Goal: Task Accomplishment & Management: Use online tool/utility

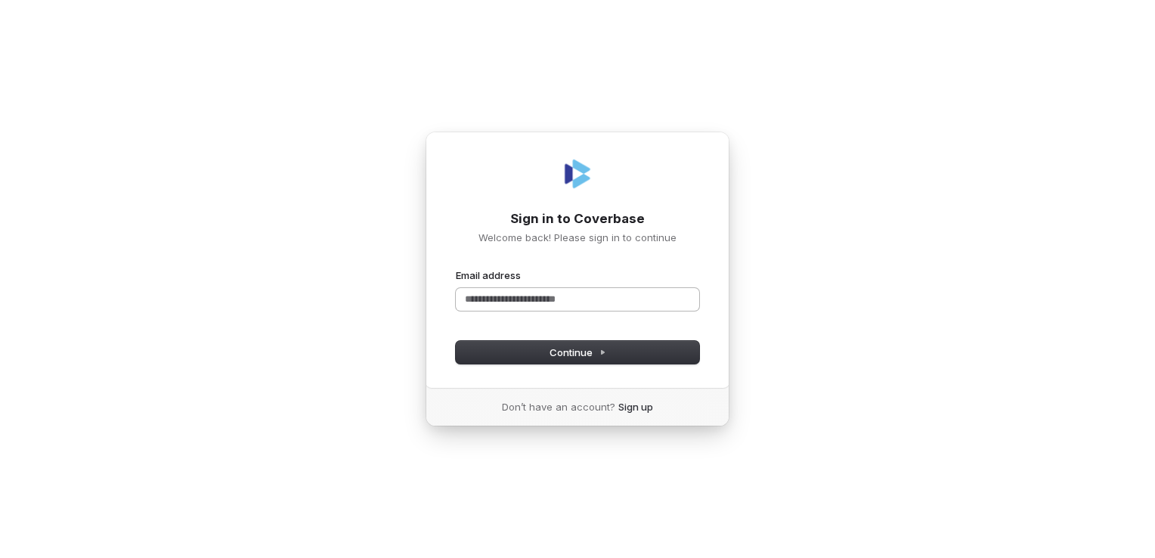
click at [580, 298] on input "Email address" at bounding box center [577, 299] width 243 height 23
click at [539, 351] on button "Continue" at bounding box center [577, 352] width 243 height 23
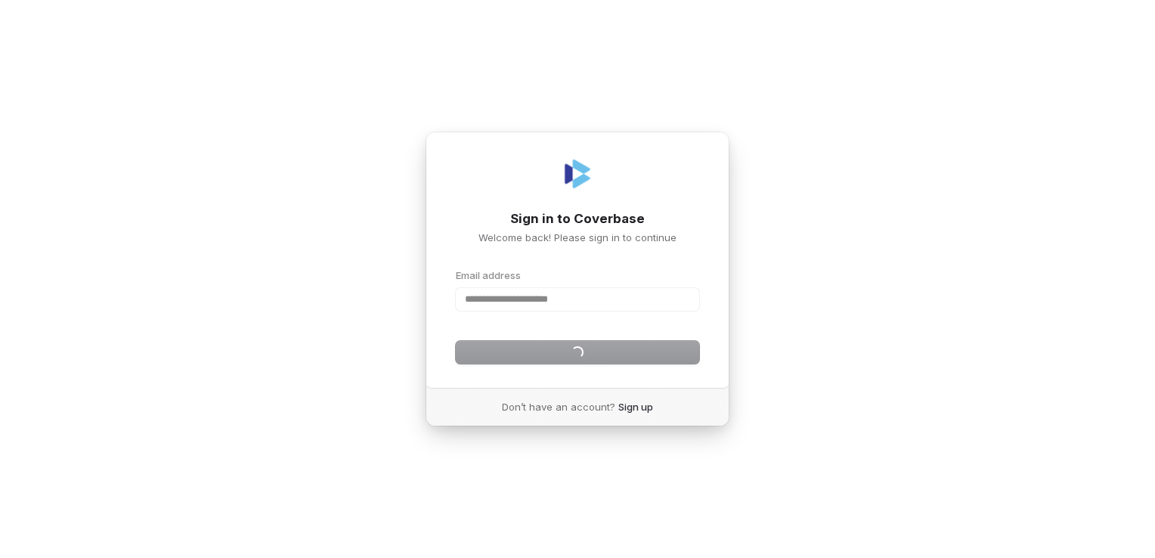
type input "**********"
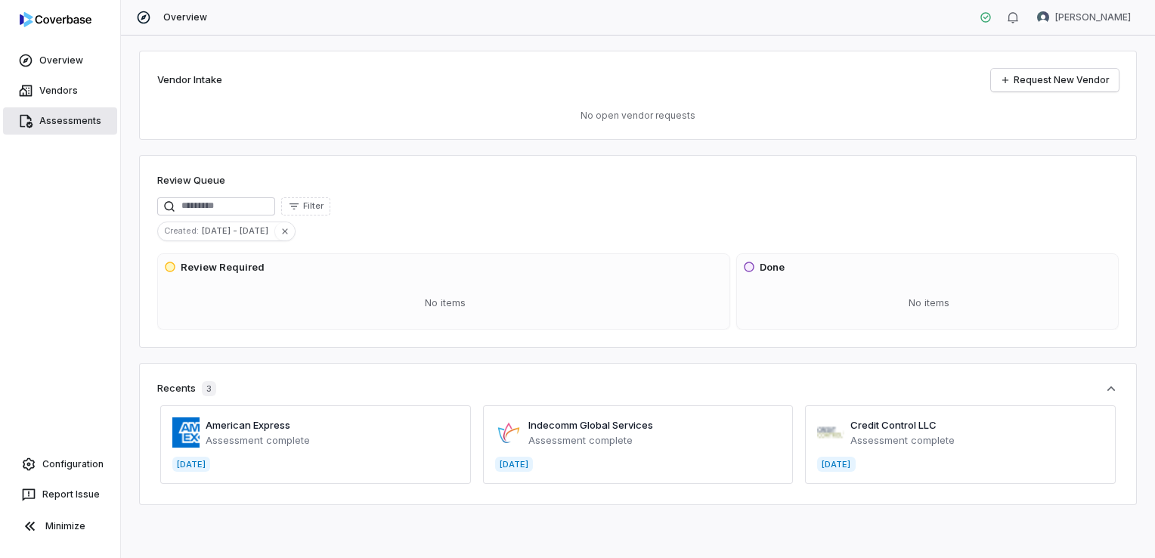
click at [74, 122] on span "Assessments" at bounding box center [70, 121] width 62 height 12
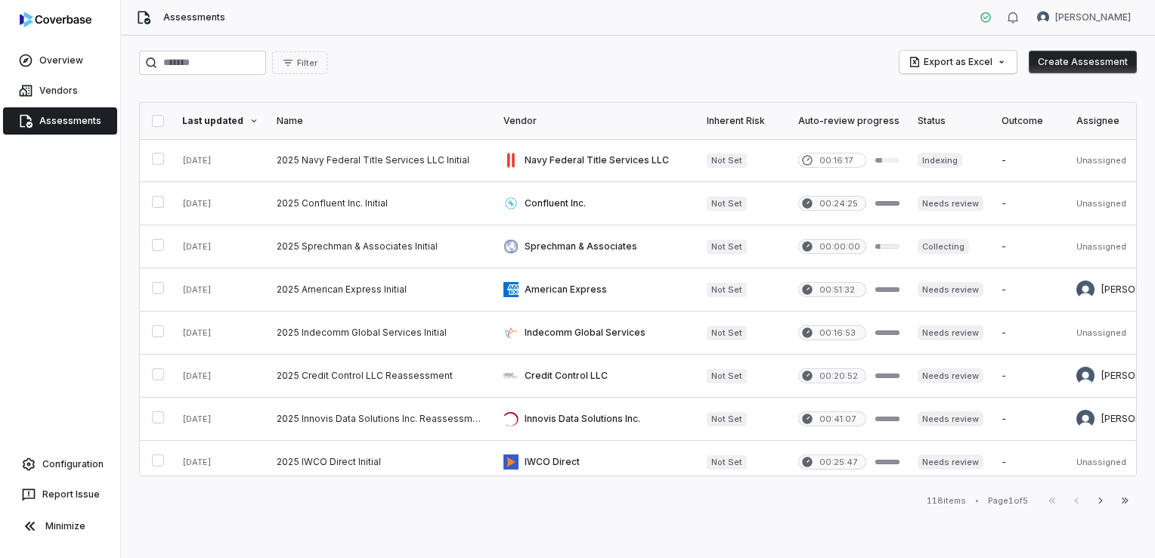
click at [1092, 65] on button "Create Assessment" at bounding box center [1082, 62] width 108 height 23
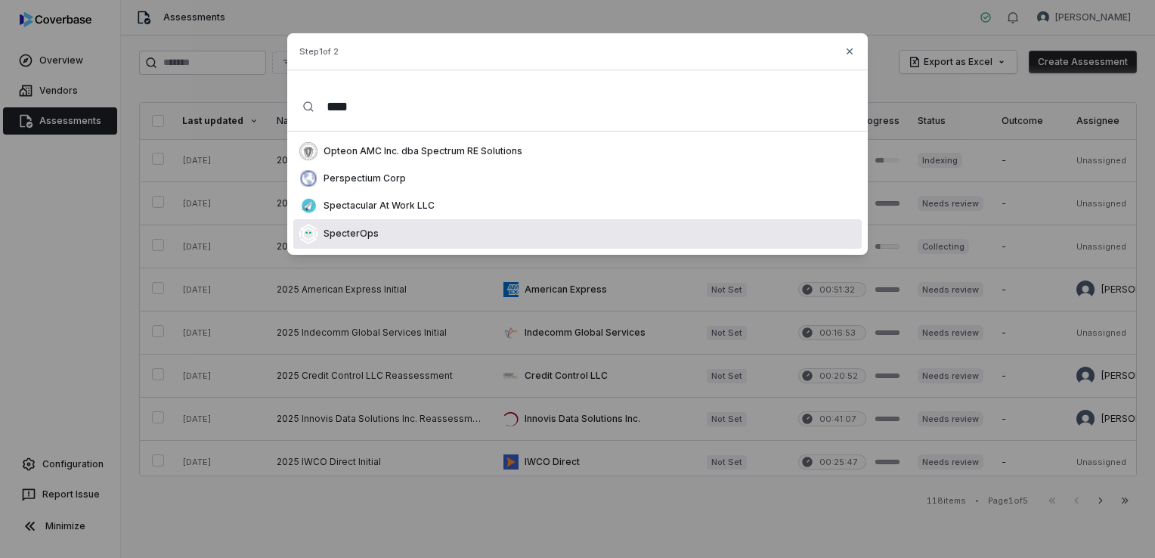
type input "****"
click at [366, 231] on p "SpecterOps" at bounding box center [347, 233] width 61 height 12
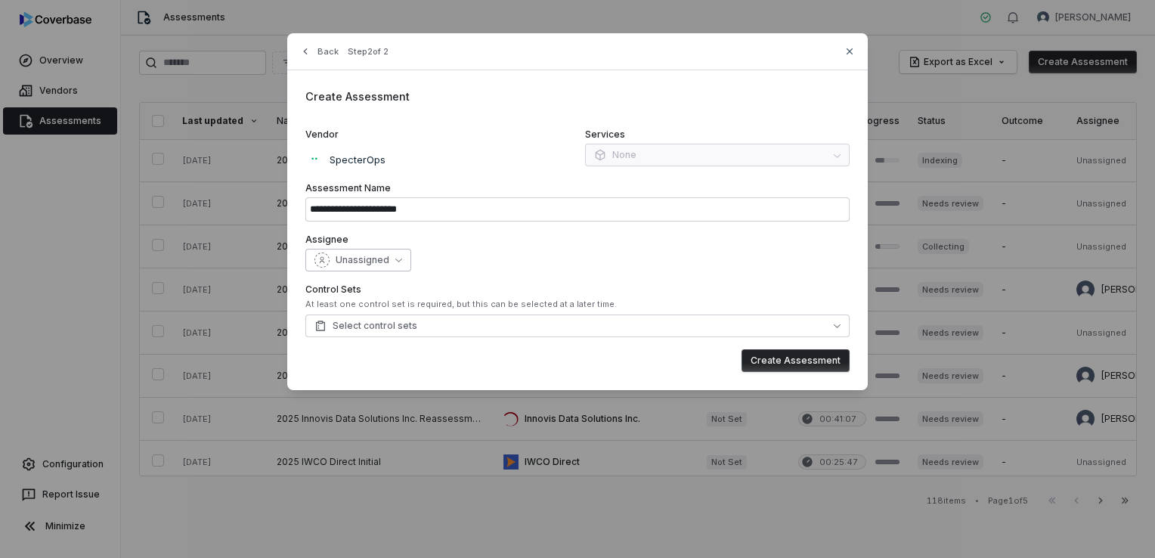
click at [396, 263] on button "Unassigned" at bounding box center [358, 260] width 106 height 23
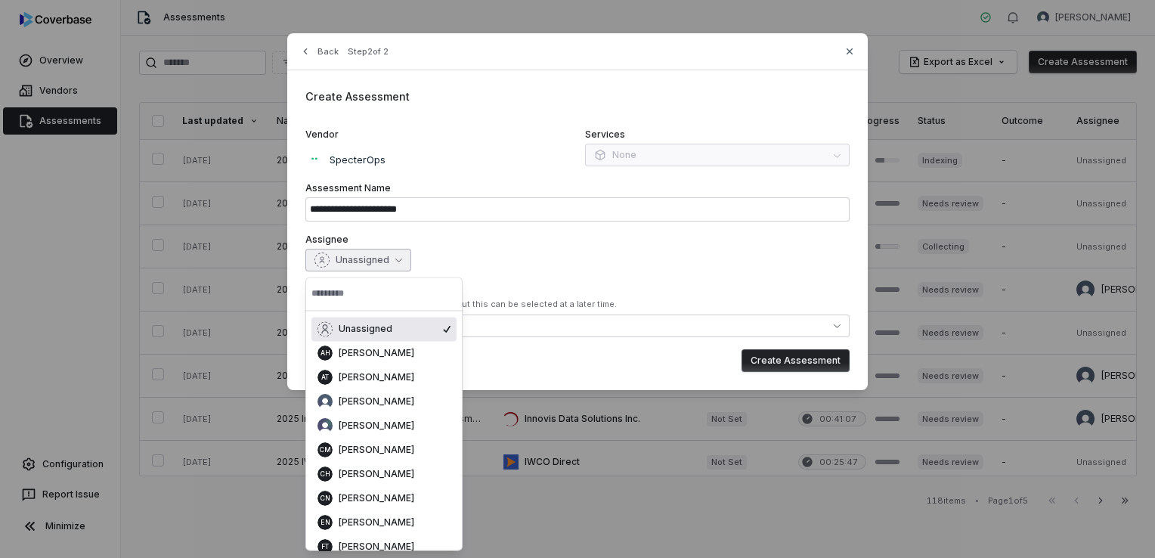
click at [460, 257] on div "Unassigned" at bounding box center [577, 260] width 544 height 23
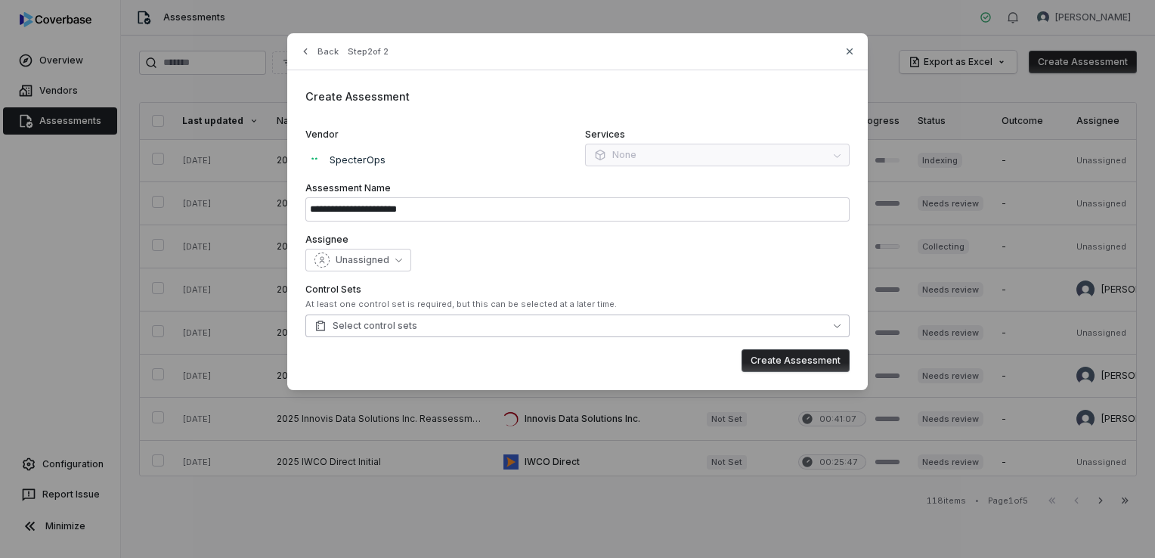
click at [496, 323] on button "Select control sets" at bounding box center [577, 325] width 544 height 23
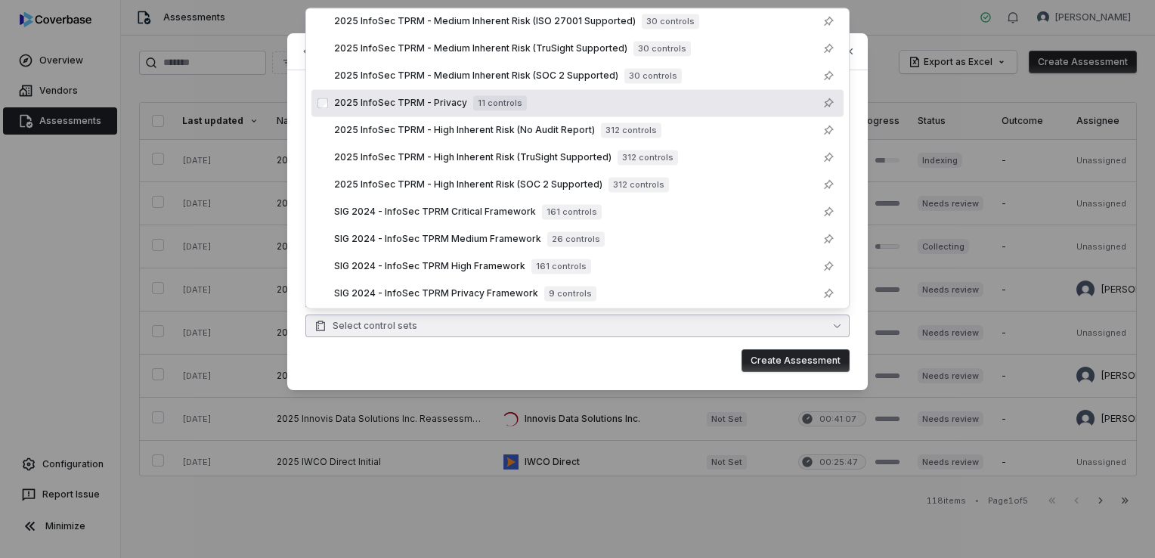
scroll to position [126, 0]
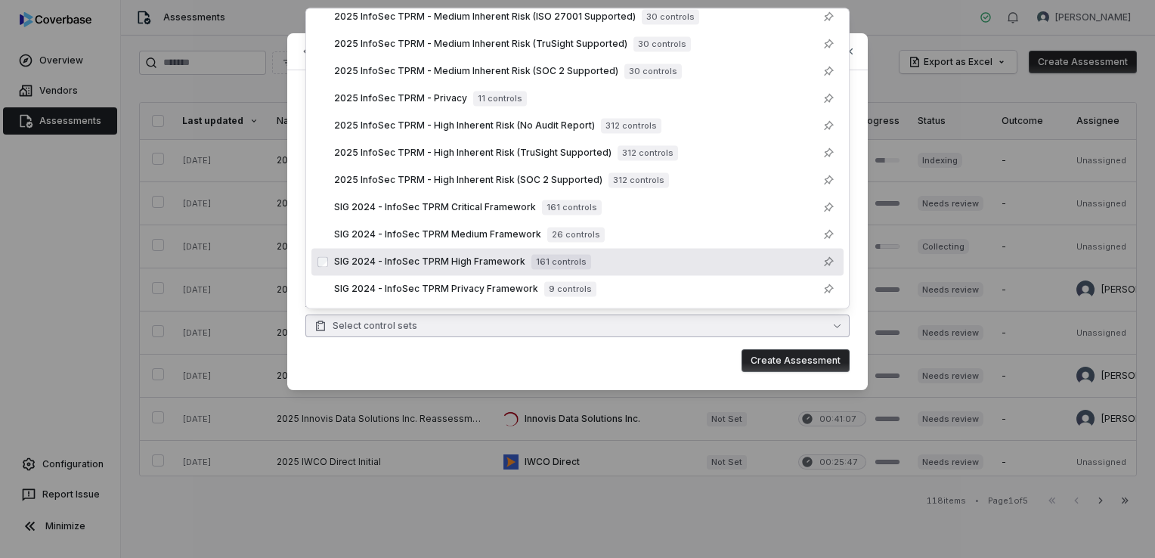
click at [391, 265] on span "SIG 2024 - InfoSec TPRM High Framework" at bounding box center [429, 261] width 191 height 12
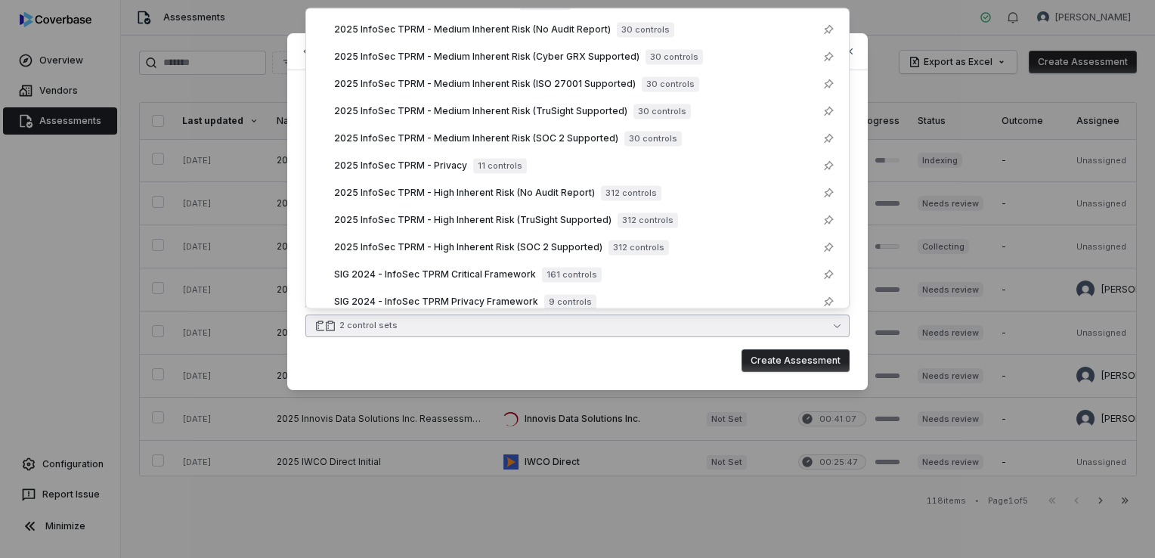
scroll to position [139, 0]
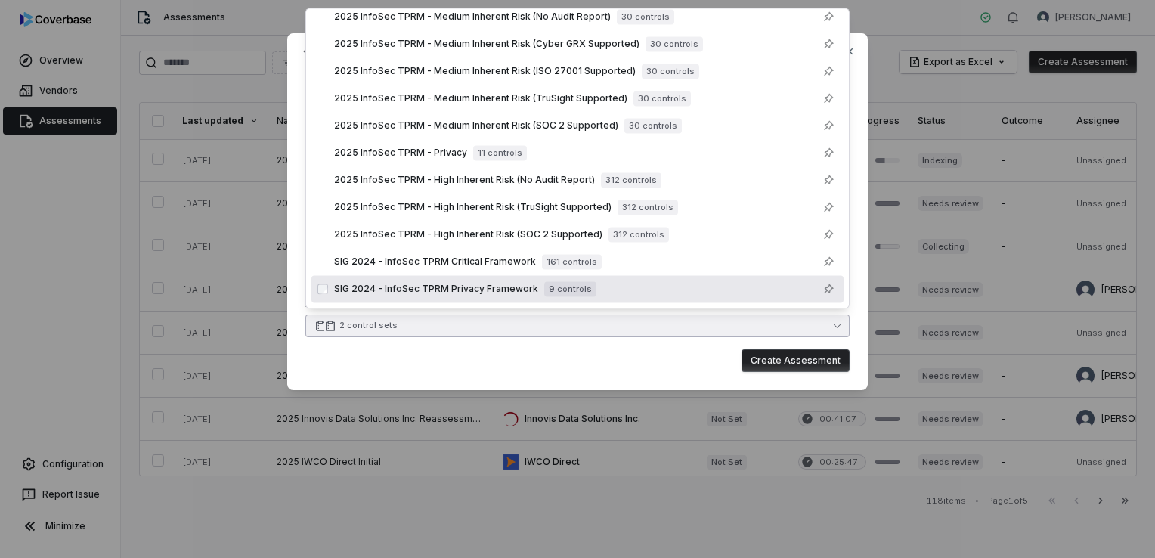
click at [834, 322] on icon "button" at bounding box center [836, 325] width 7 height 7
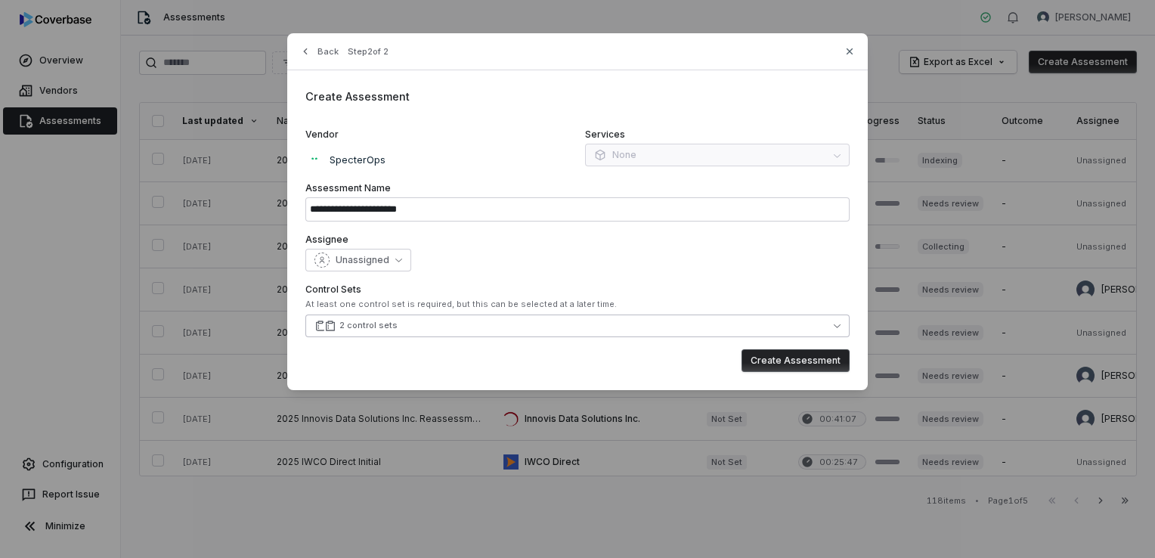
click at [671, 320] on button "2 control sets" at bounding box center [577, 325] width 544 height 23
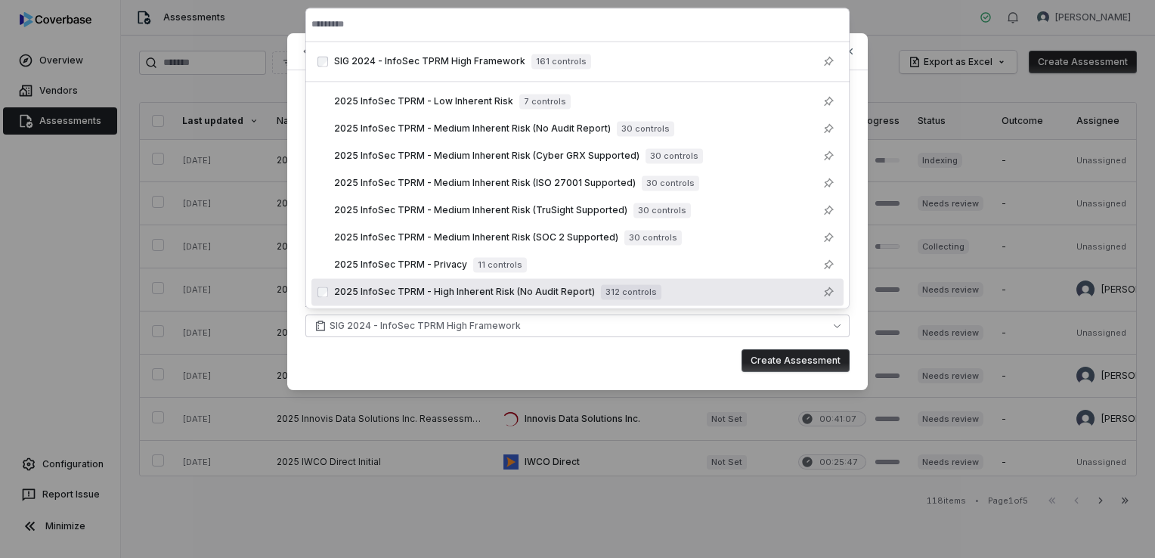
click at [780, 361] on button "Create Assessment" at bounding box center [795, 360] width 108 height 23
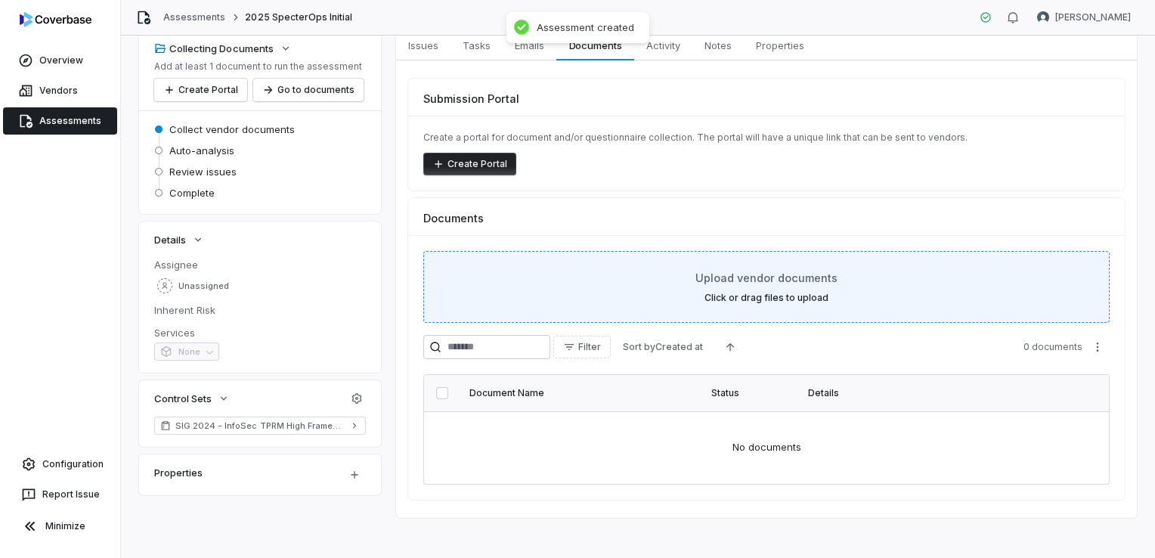
scroll to position [85, 0]
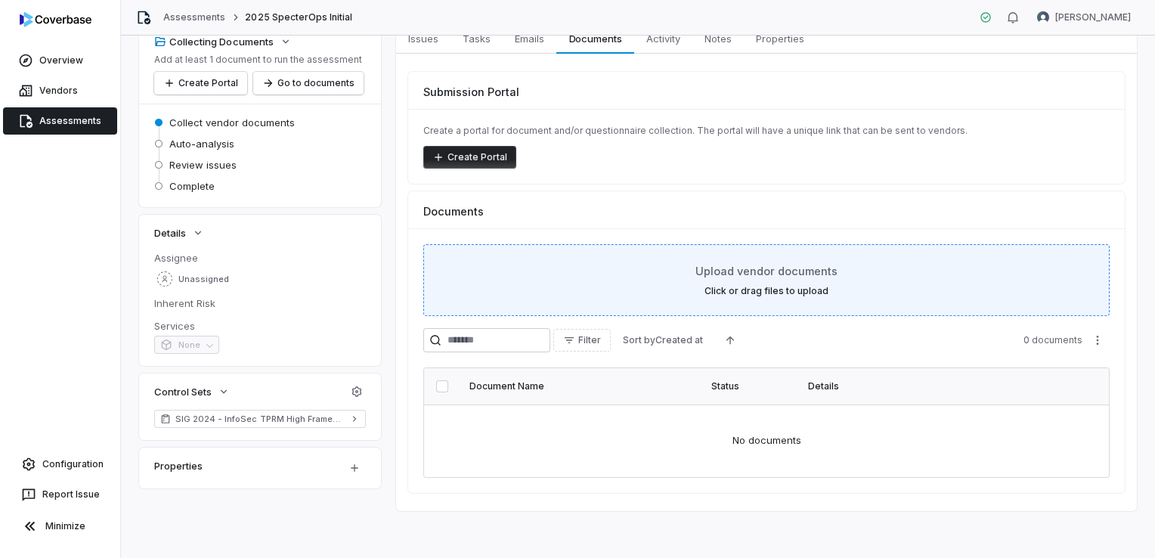
click at [757, 286] on label "Click or drag files to upload" at bounding box center [766, 291] width 124 height 12
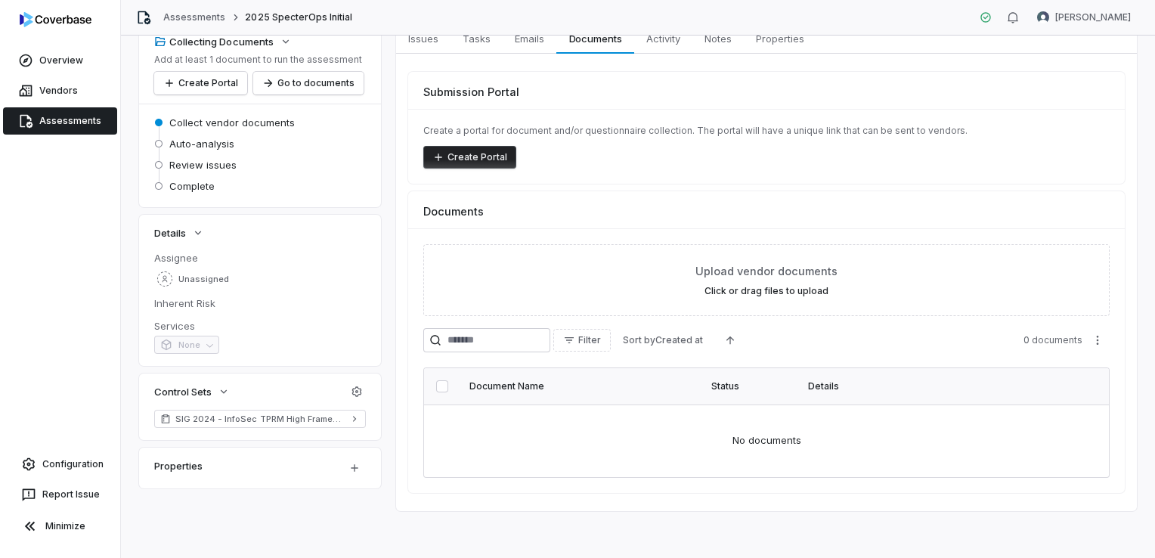
click at [54, 128] on link "Assessments" at bounding box center [60, 120] width 114 height 27
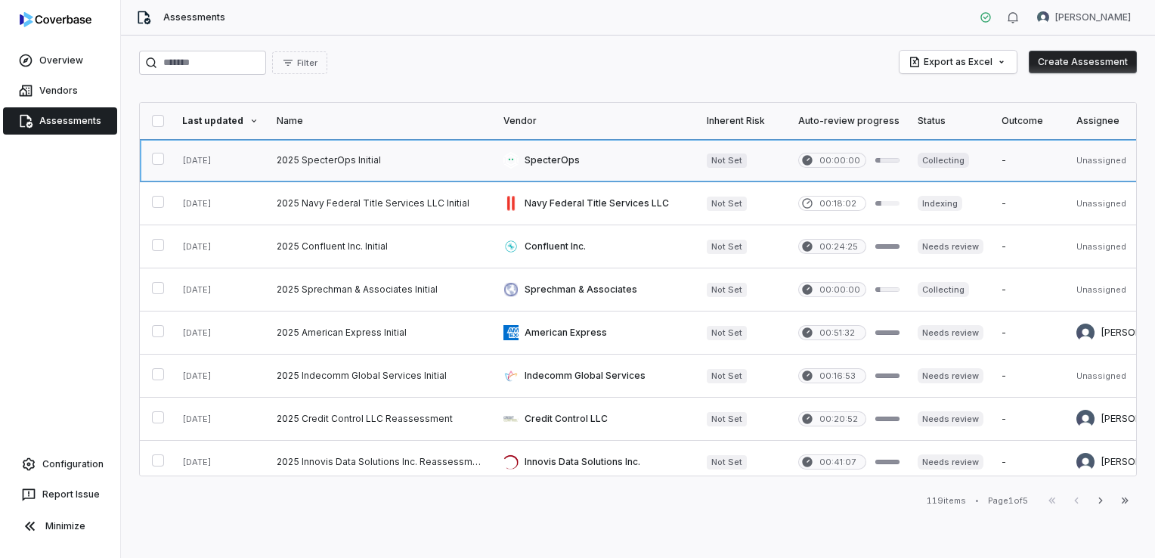
click at [347, 162] on link at bounding box center [380, 160] width 227 height 42
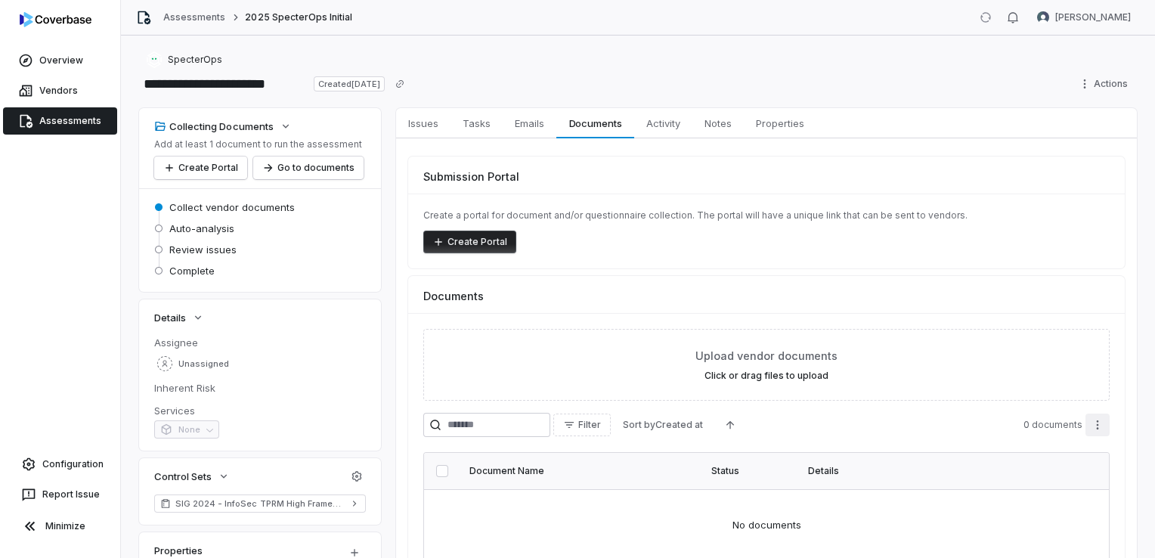
click at [1091, 427] on html "**********" at bounding box center [577, 279] width 1155 height 558
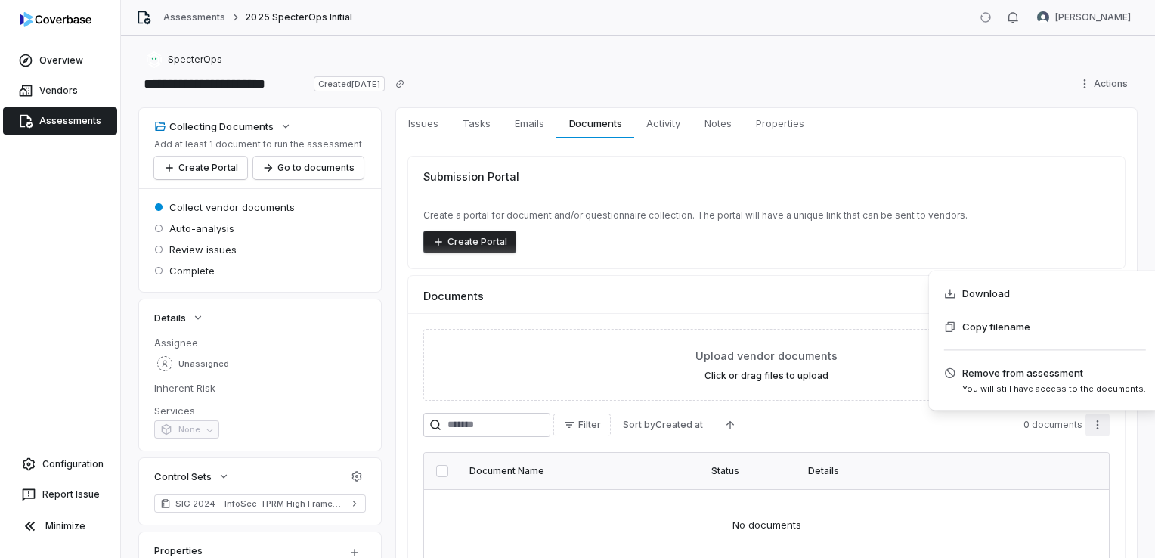
click at [893, 423] on html "**********" at bounding box center [577, 279] width 1155 height 558
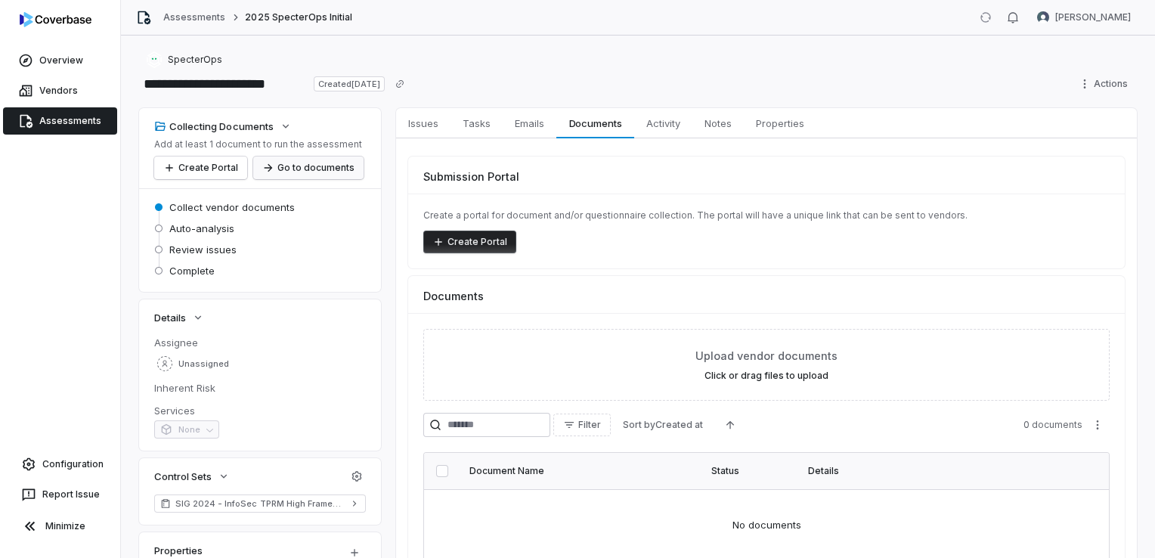
click at [309, 175] on button "Go to documents" at bounding box center [308, 167] width 110 height 23
click at [421, 122] on span "Issues" at bounding box center [423, 123] width 42 height 20
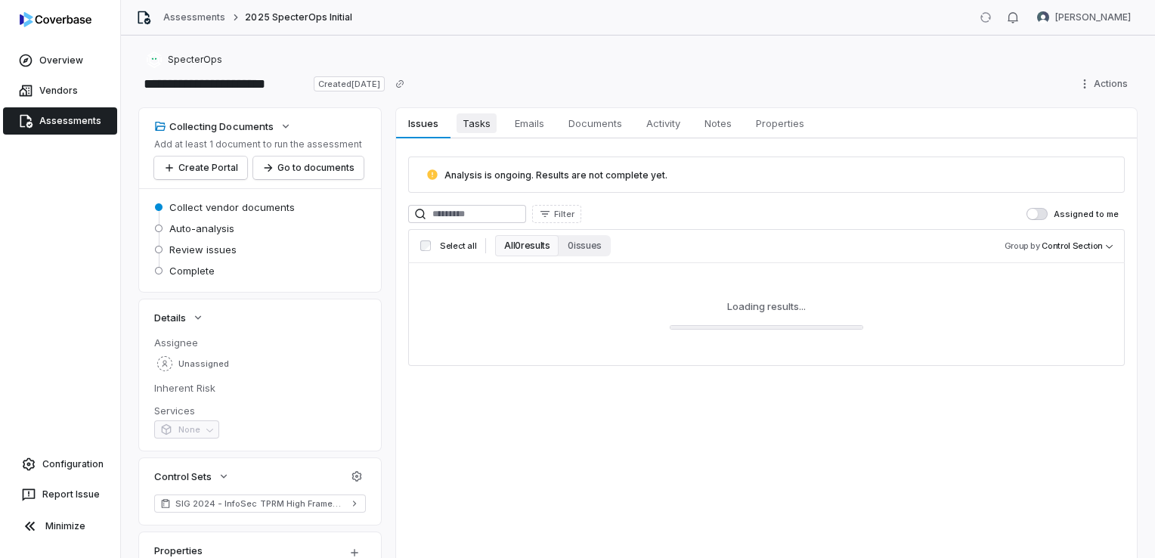
click at [465, 121] on span "Tasks" at bounding box center [476, 123] width 40 height 20
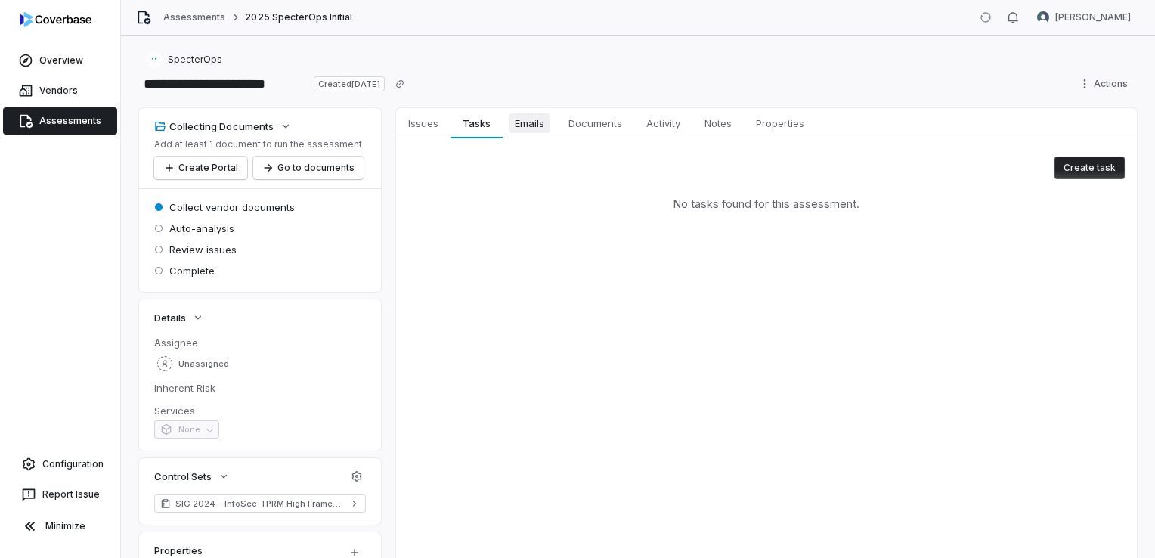
click at [527, 121] on span "Emails" at bounding box center [530, 123] width 42 height 20
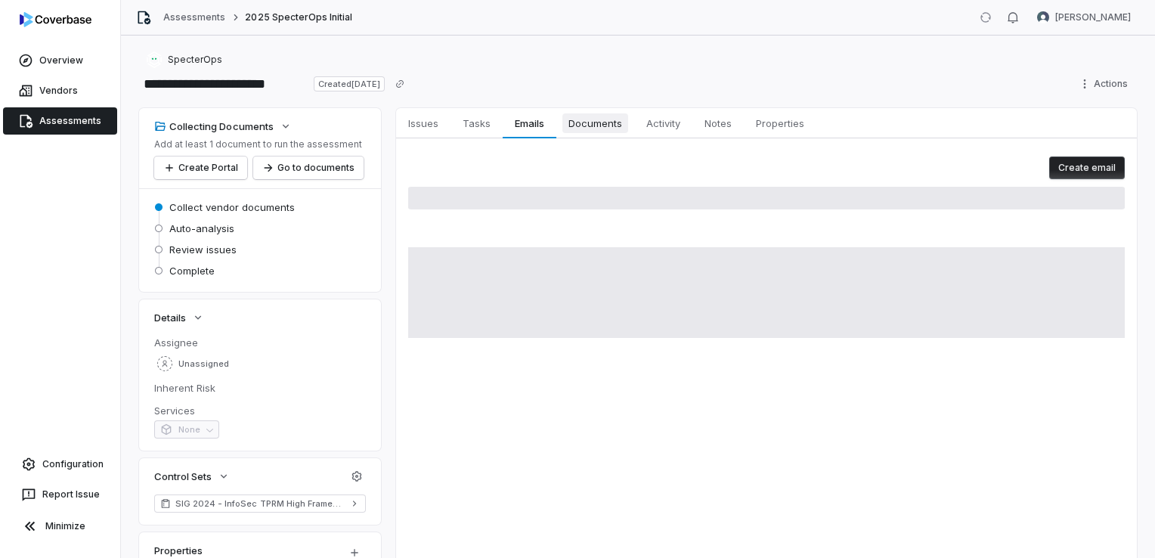
click at [583, 122] on span "Documents" at bounding box center [595, 123] width 66 height 20
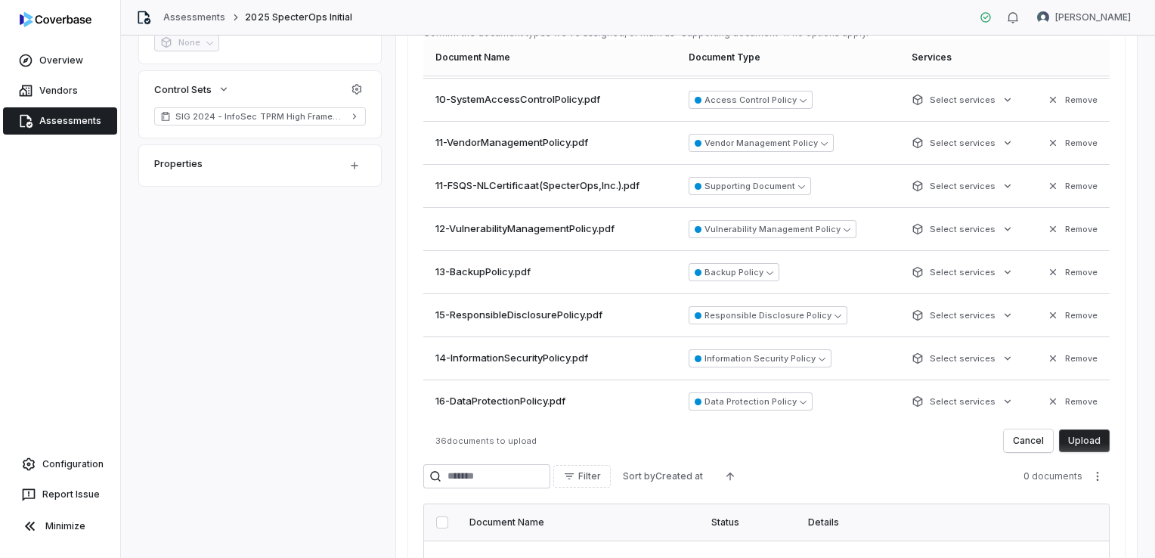
scroll to position [462, 0]
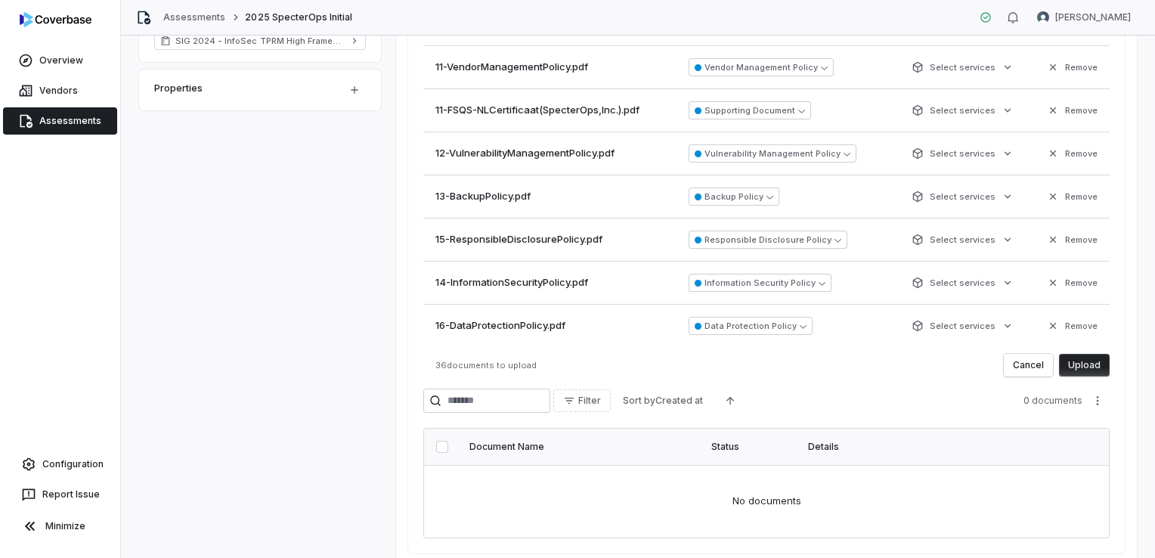
click at [1076, 355] on button "Upload" at bounding box center [1084, 365] width 51 height 23
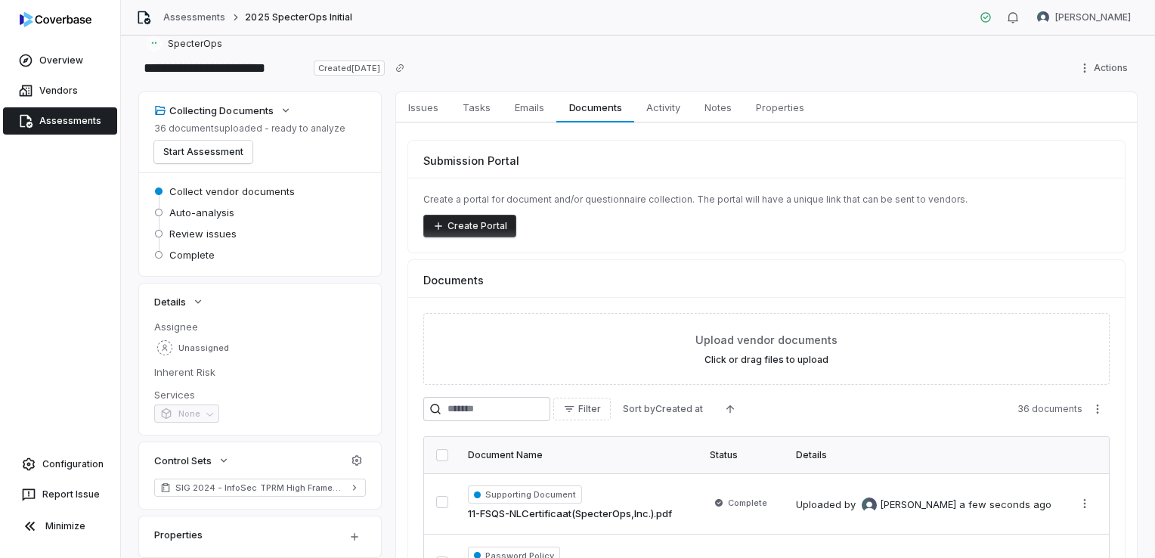
scroll to position [0, 0]
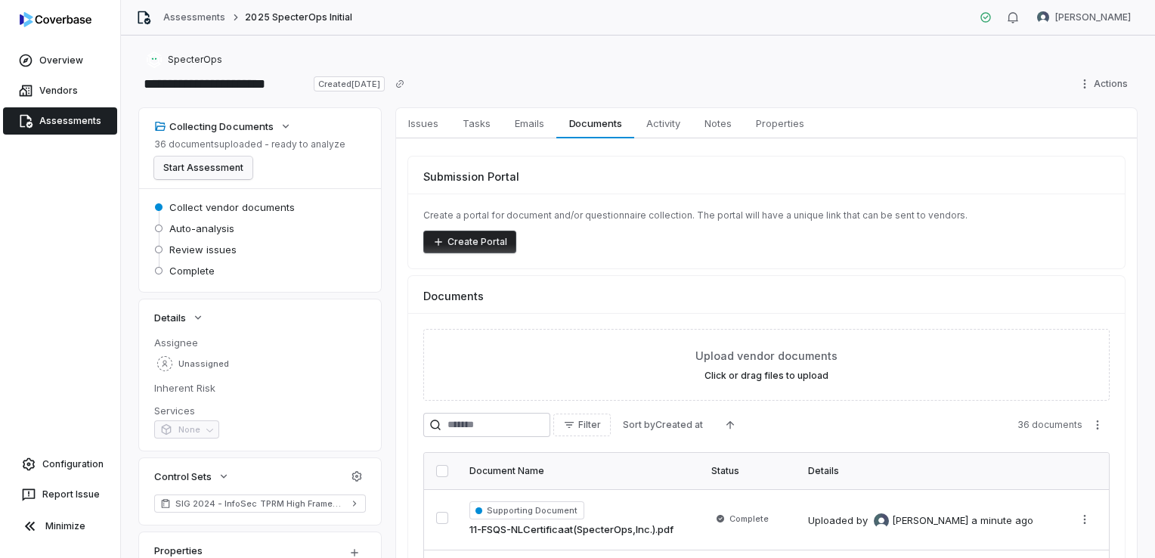
click at [218, 163] on button "Start Assessment" at bounding box center [203, 167] width 98 height 23
